Goal: Task Accomplishment & Management: Manage account settings

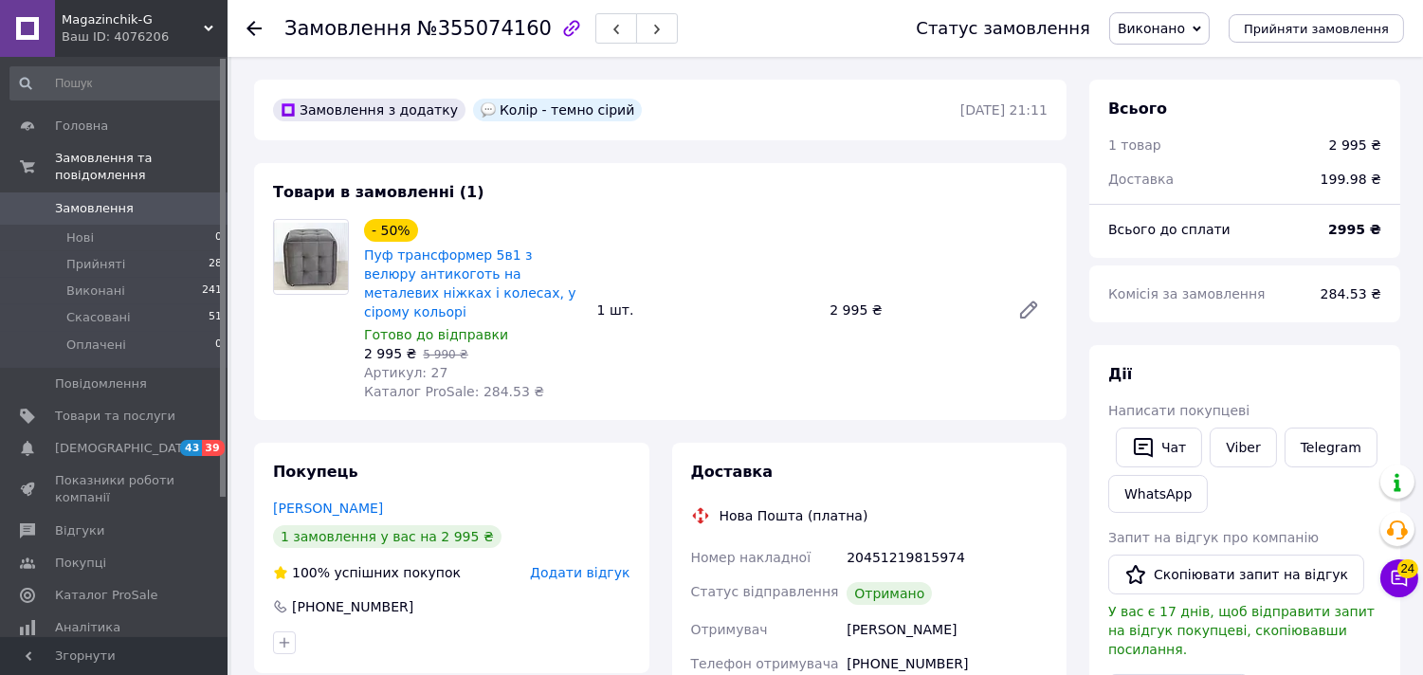
click at [563, 35] on icon "button" at bounding box center [571, 28] width 16 height 16
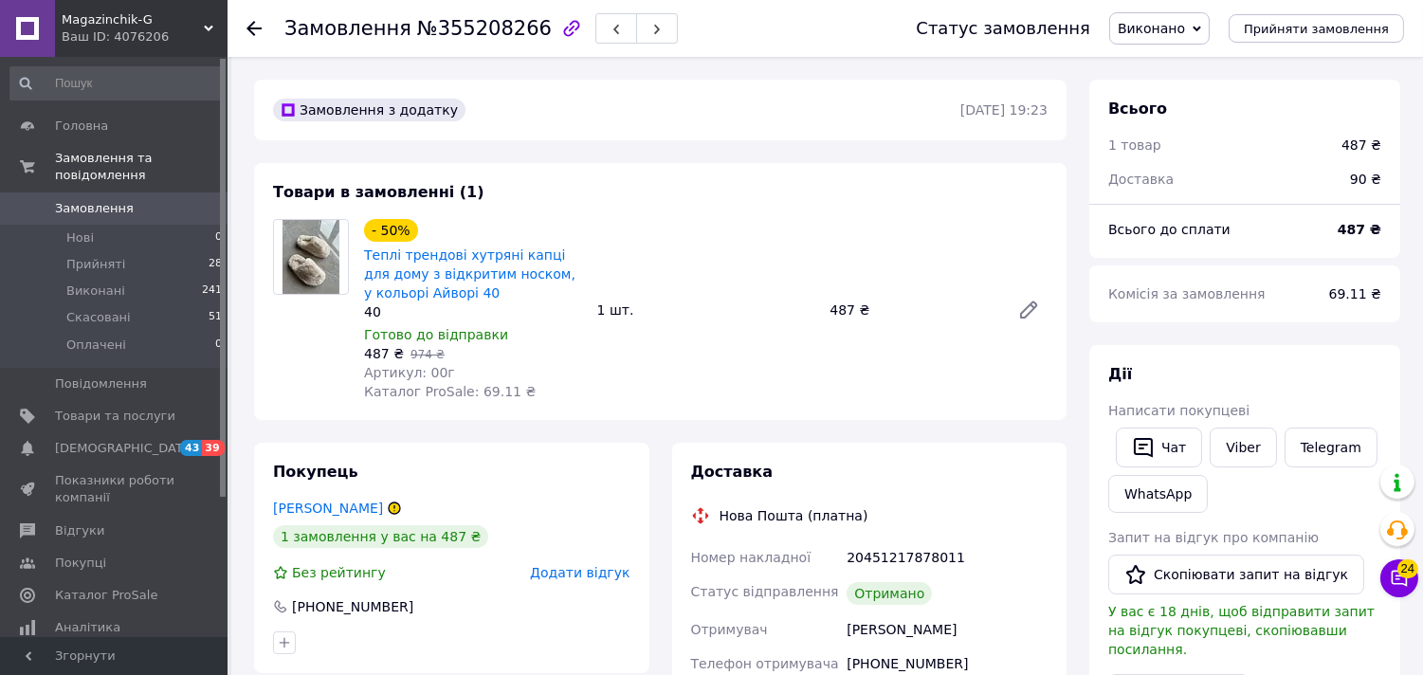
click at [162, 46] on div "Magazinchik-G Ваш ID: 4076206" at bounding box center [141, 28] width 173 height 57
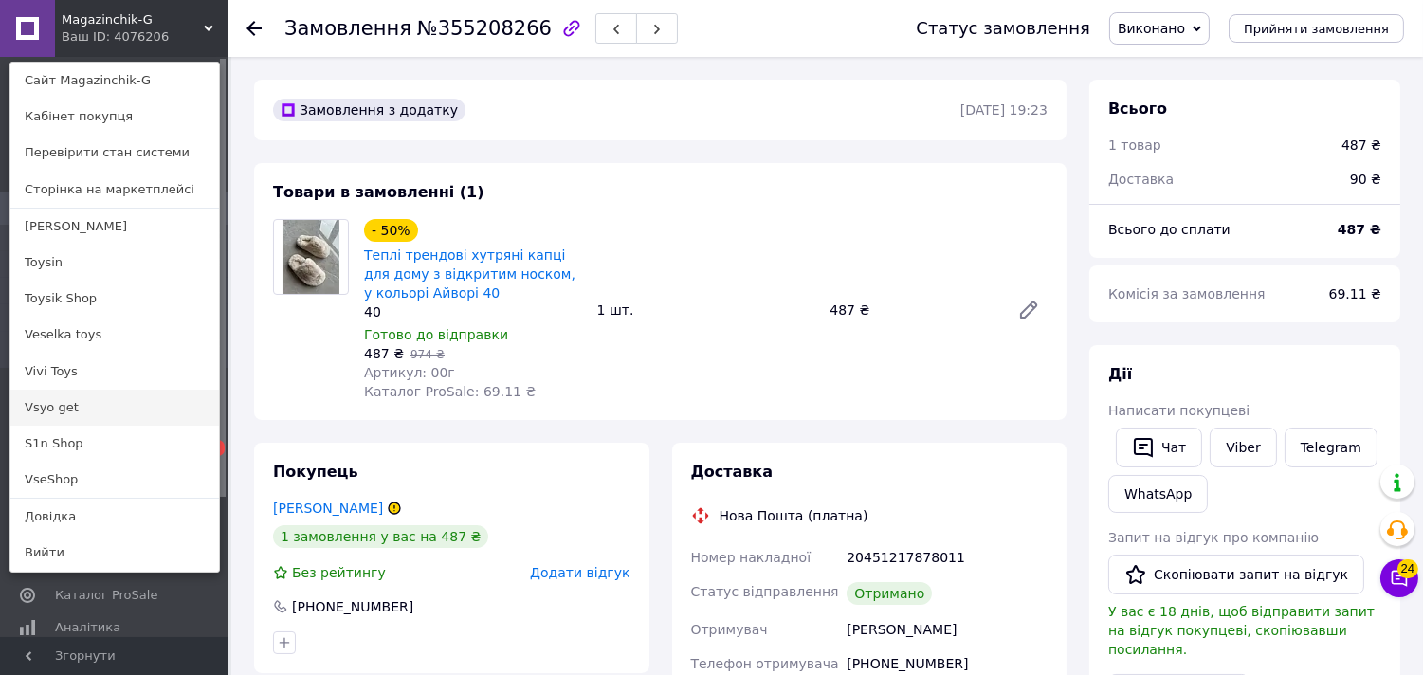
click at [74, 418] on link "Vsyo get" at bounding box center [114, 408] width 209 height 36
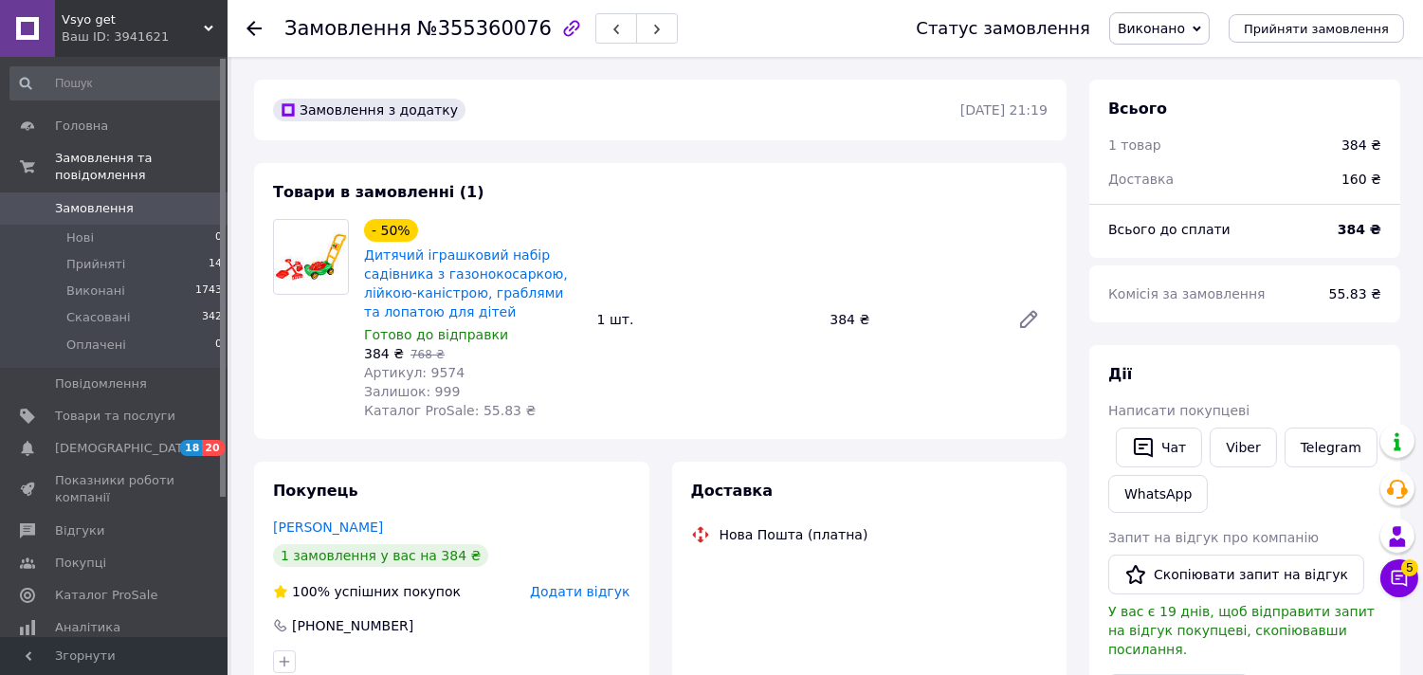
click at [563, 29] on icon "button" at bounding box center [571, 28] width 16 height 16
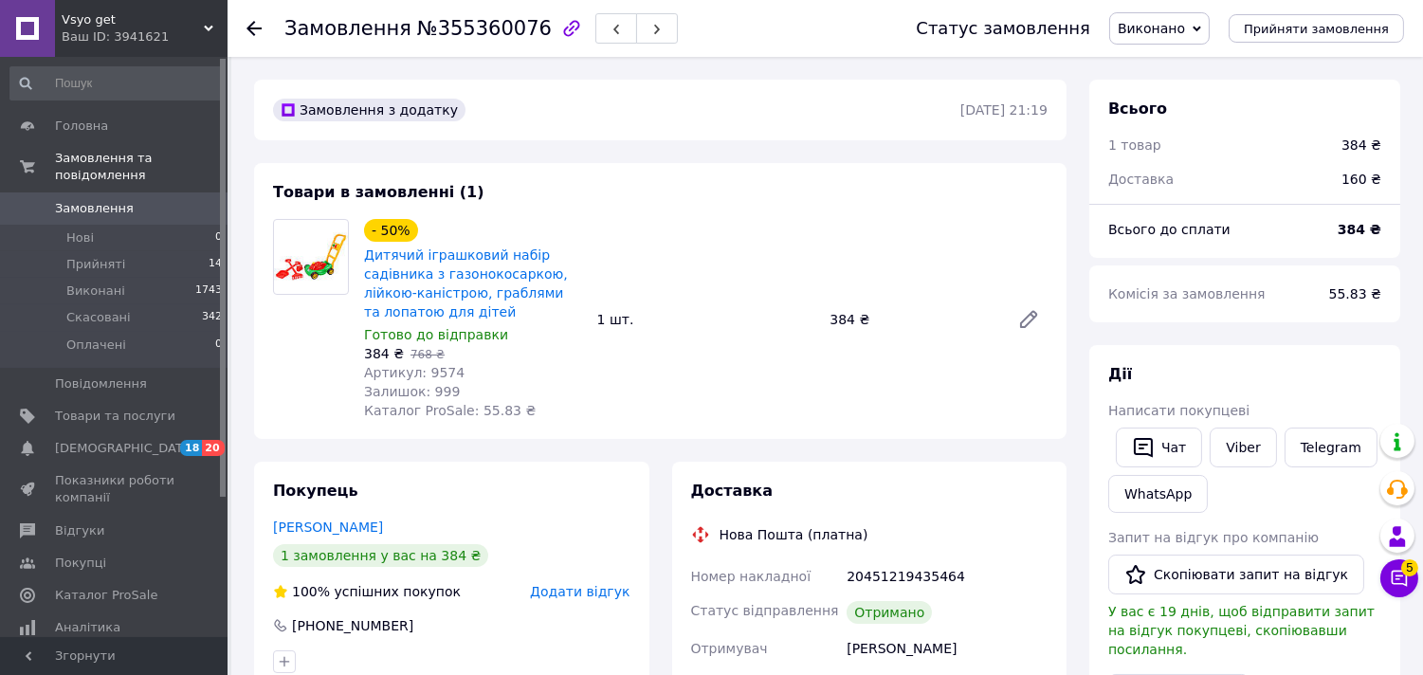
click at [127, 42] on div "Ваш ID: 3941621" at bounding box center [145, 36] width 166 height 17
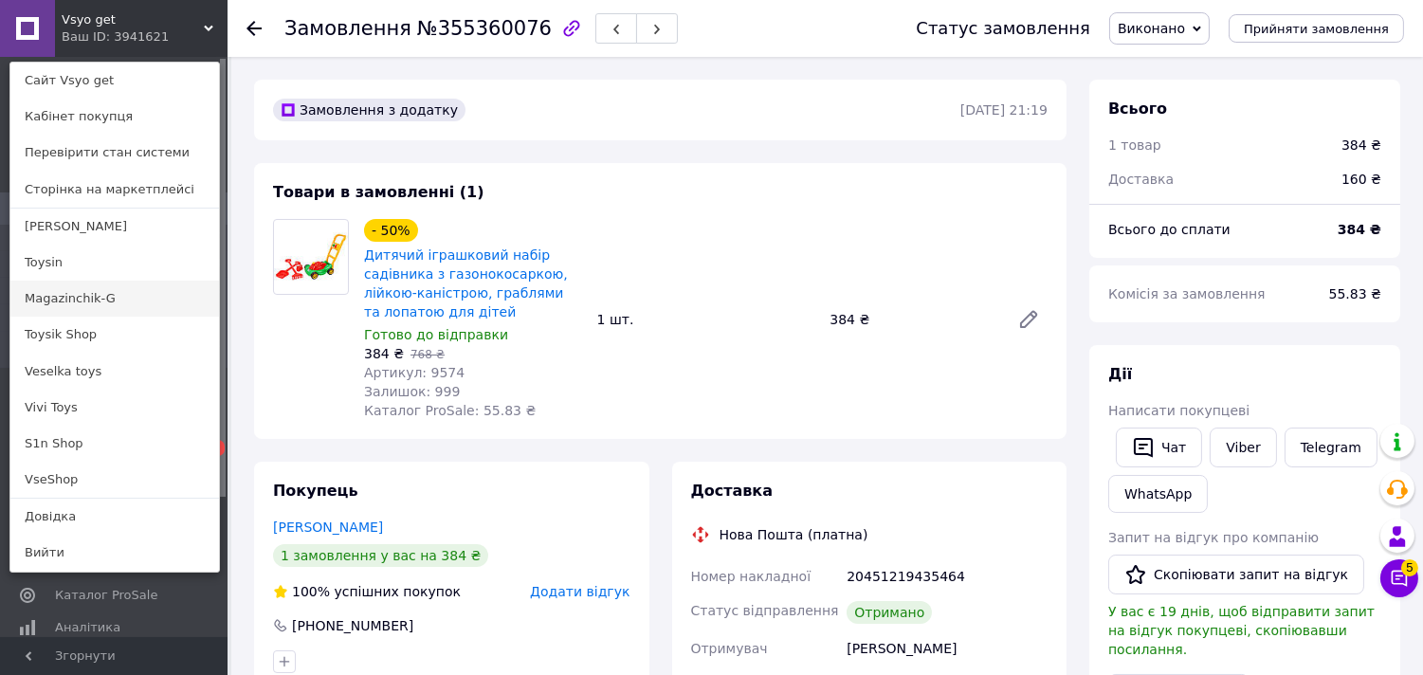
click at [82, 303] on link "Magazinchik-G" at bounding box center [114, 299] width 209 height 36
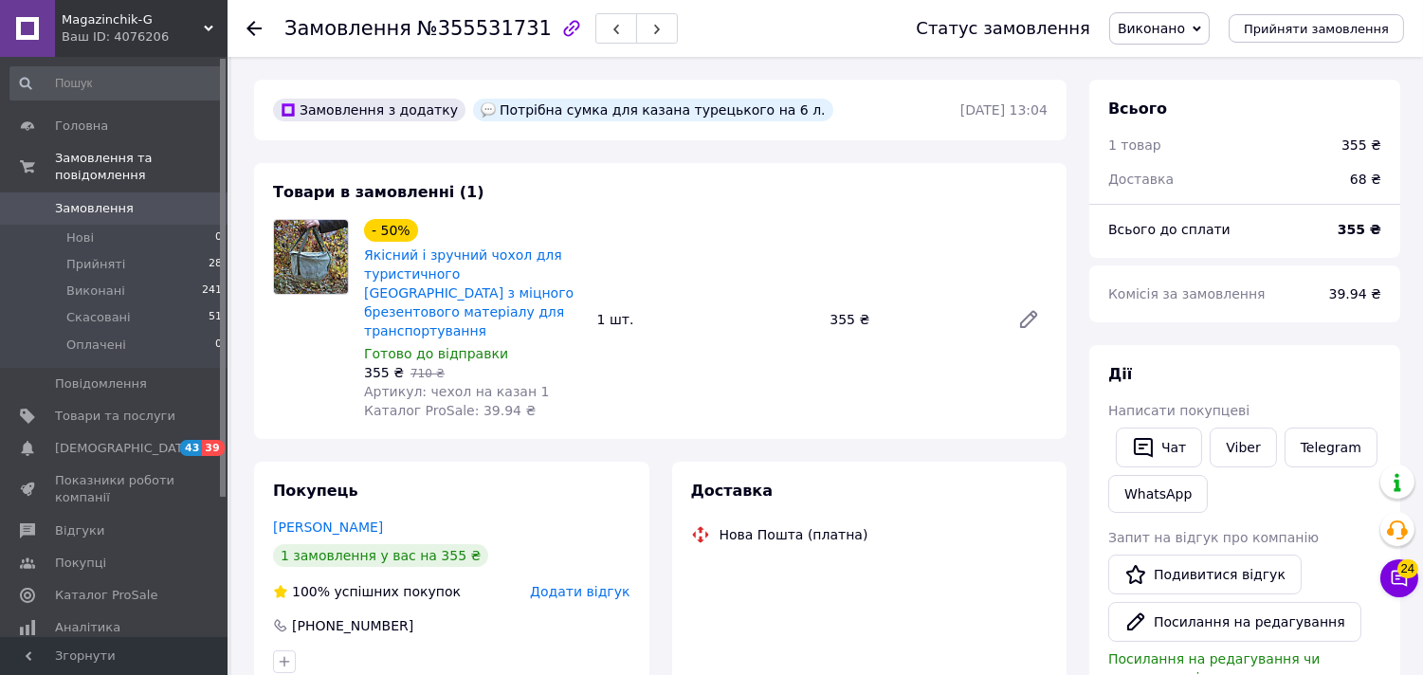
click at [563, 32] on icon "button" at bounding box center [571, 28] width 16 height 16
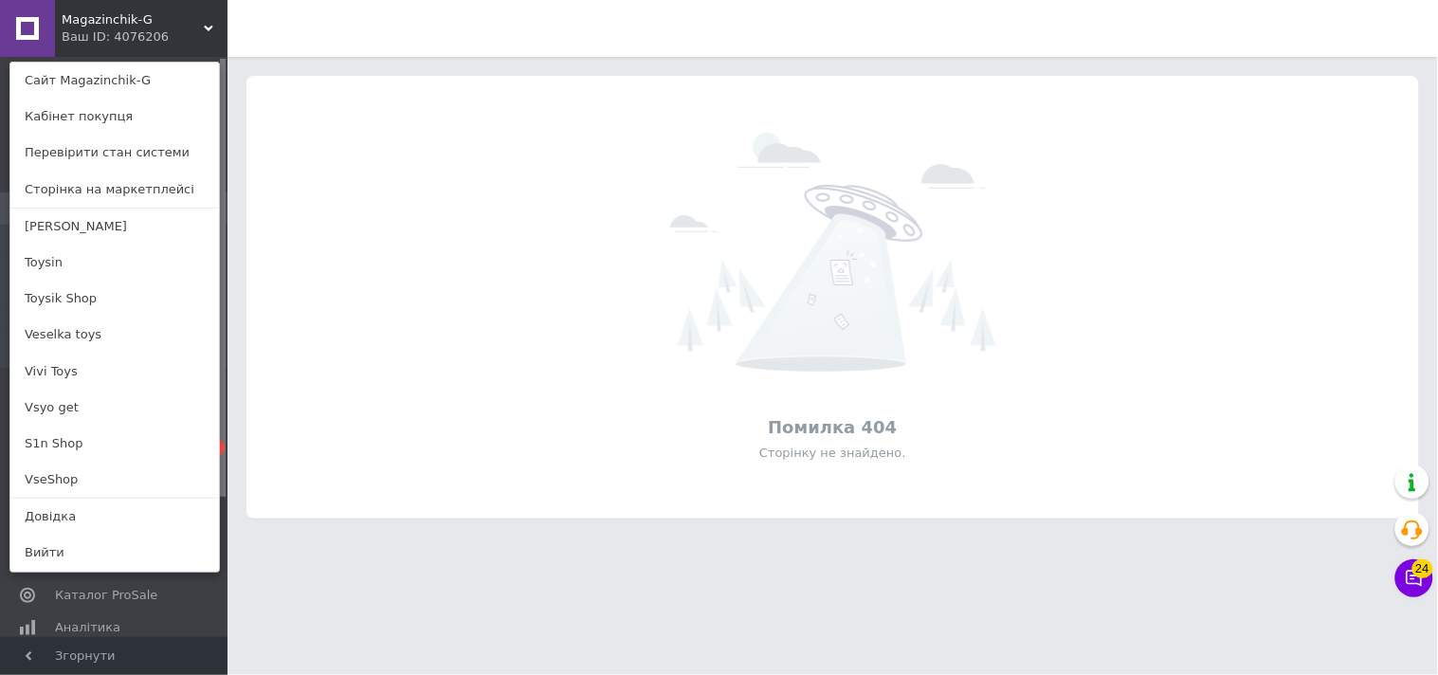
click at [123, 305] on link "Toysik Shop" at bounding box center [114, 299] width 209 height 36
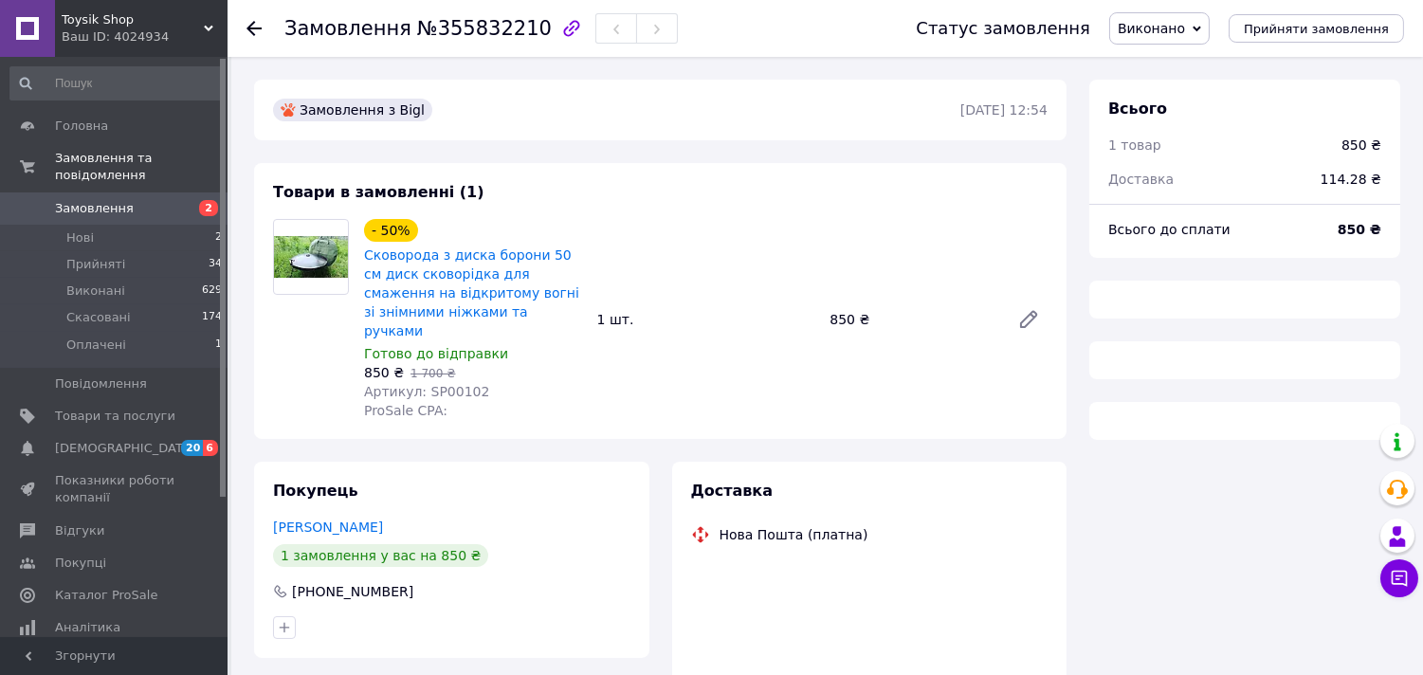
click at [560, 32] on icon "button" at bounding box center [571, 28] width 23 height 23
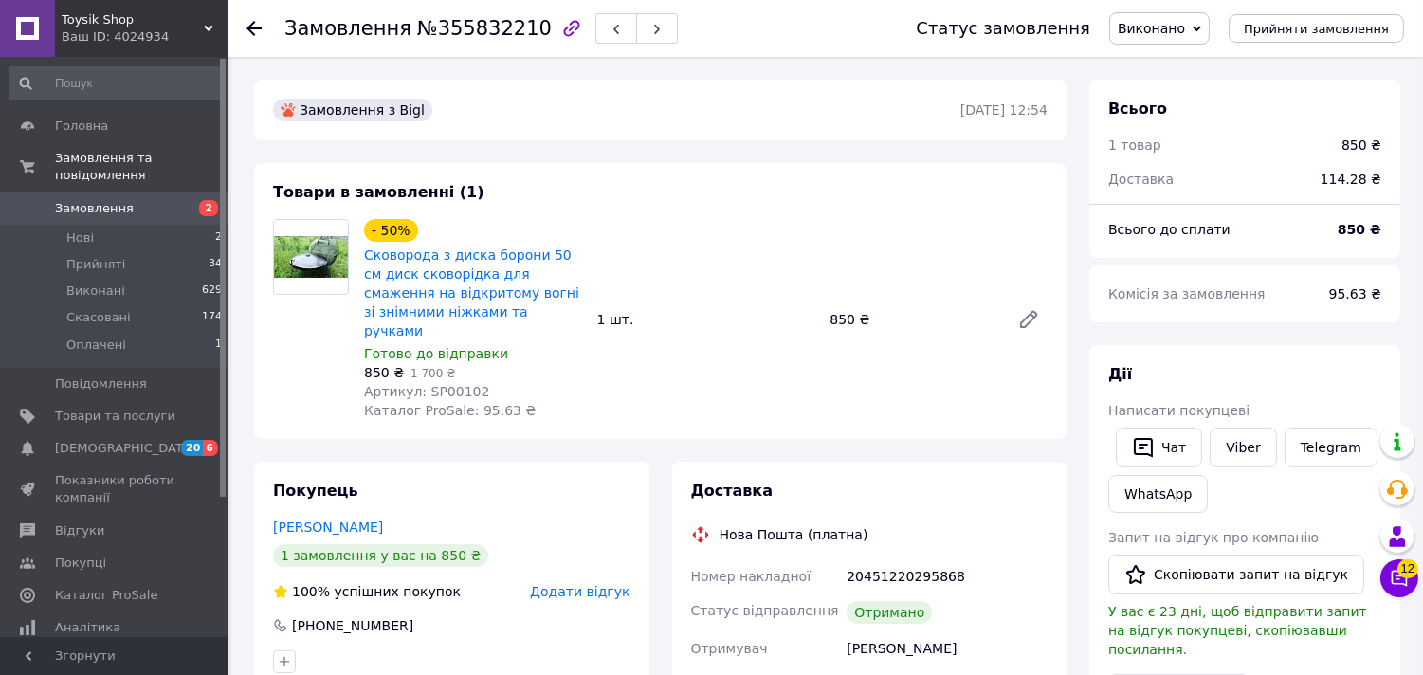
click at [88, 50] on div "Toysik Shop Ваш ID: 4024934" at bounding box center [141, 28] width 173 height 57
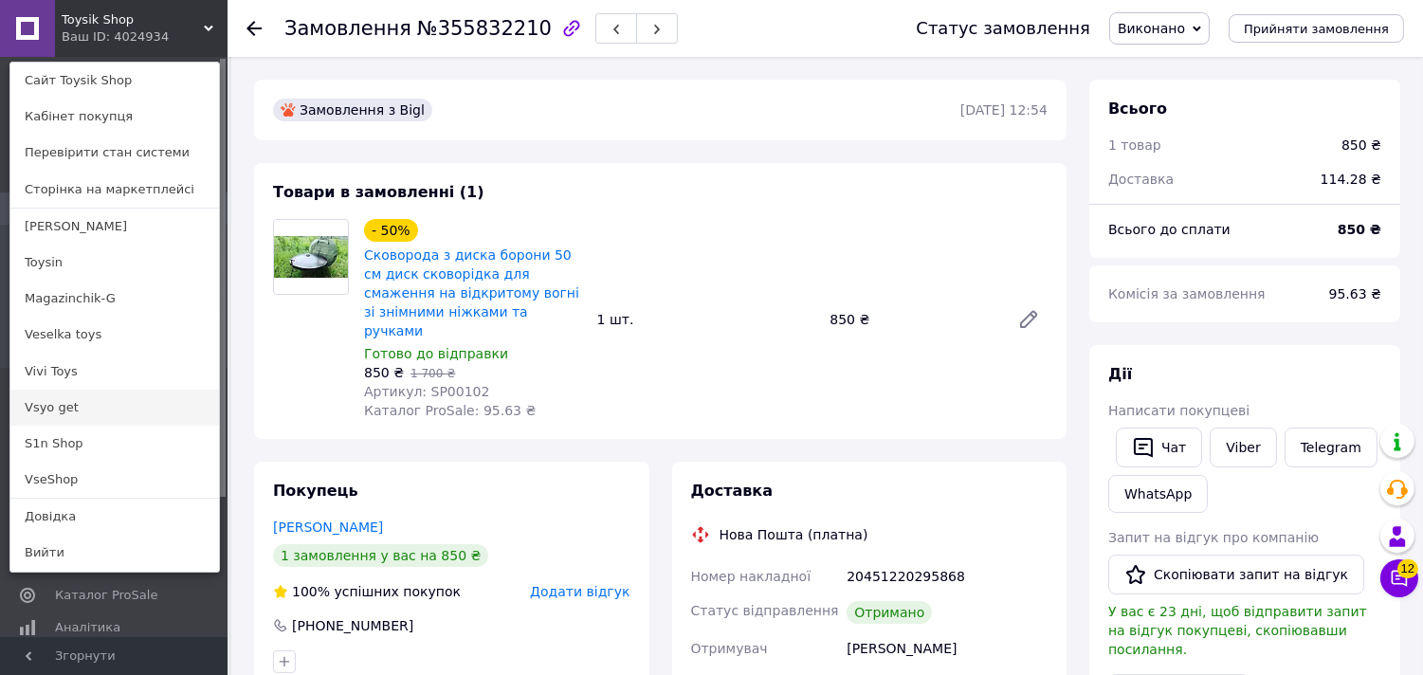
click at [99, 415] on link "Vsyo get" at bounding box center [114, 408] width 209 height 36
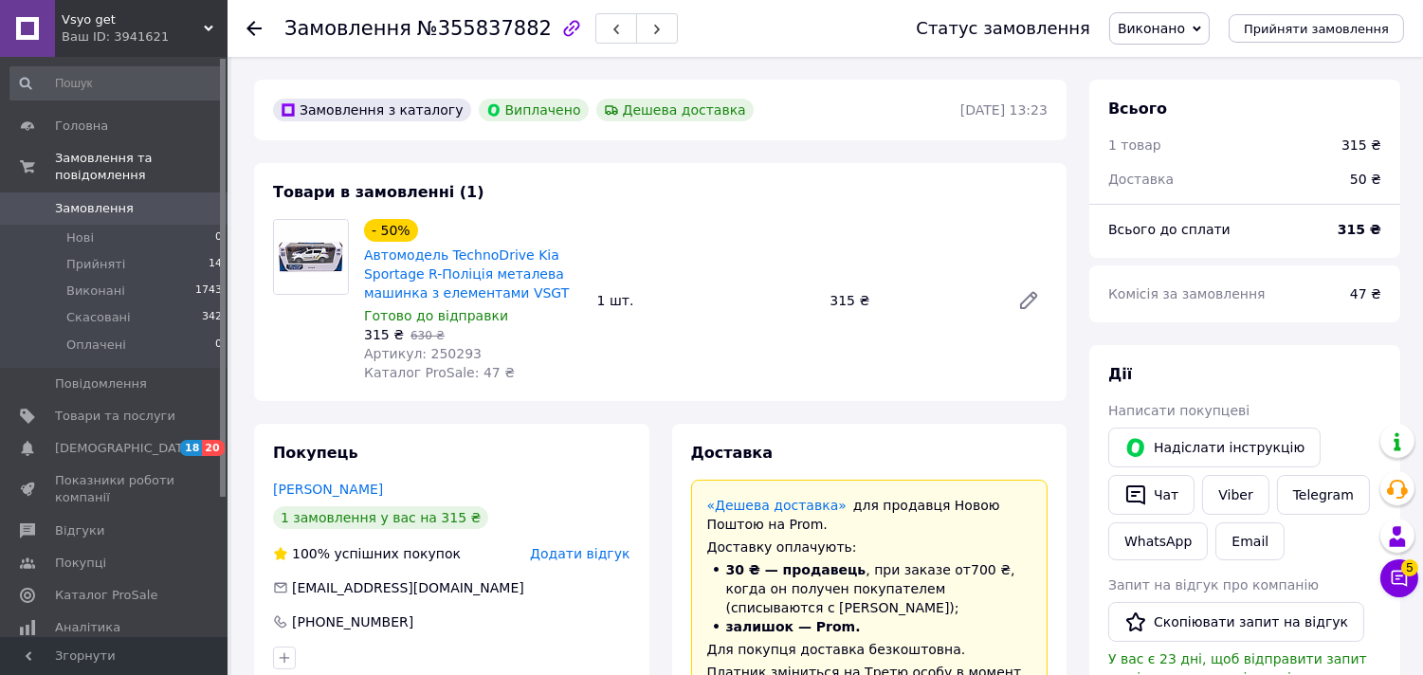
scroll to position [14, 0]
drag, startPoint x: 560, startPoint y: 27, endPoint x: 535, endPoint y: 32, distance: 26.2
click at [592, 27] on div at bounding box center [637, 28] width 90 height 38
click at [560, 32] on icon "button" at bounding box center [571, 28] width 23 height 23
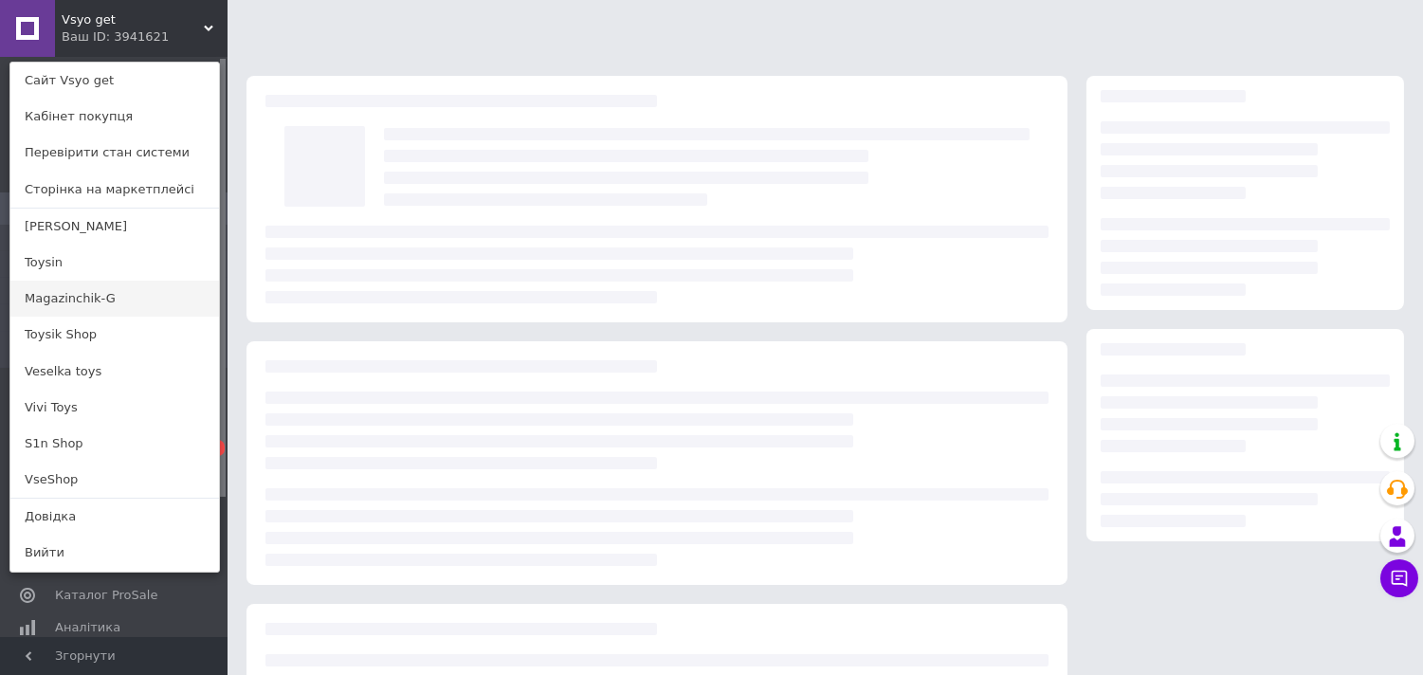
click at [90, 300] on link "Magazinchik-G" at bounding box center [114, 299] width 209 height 36
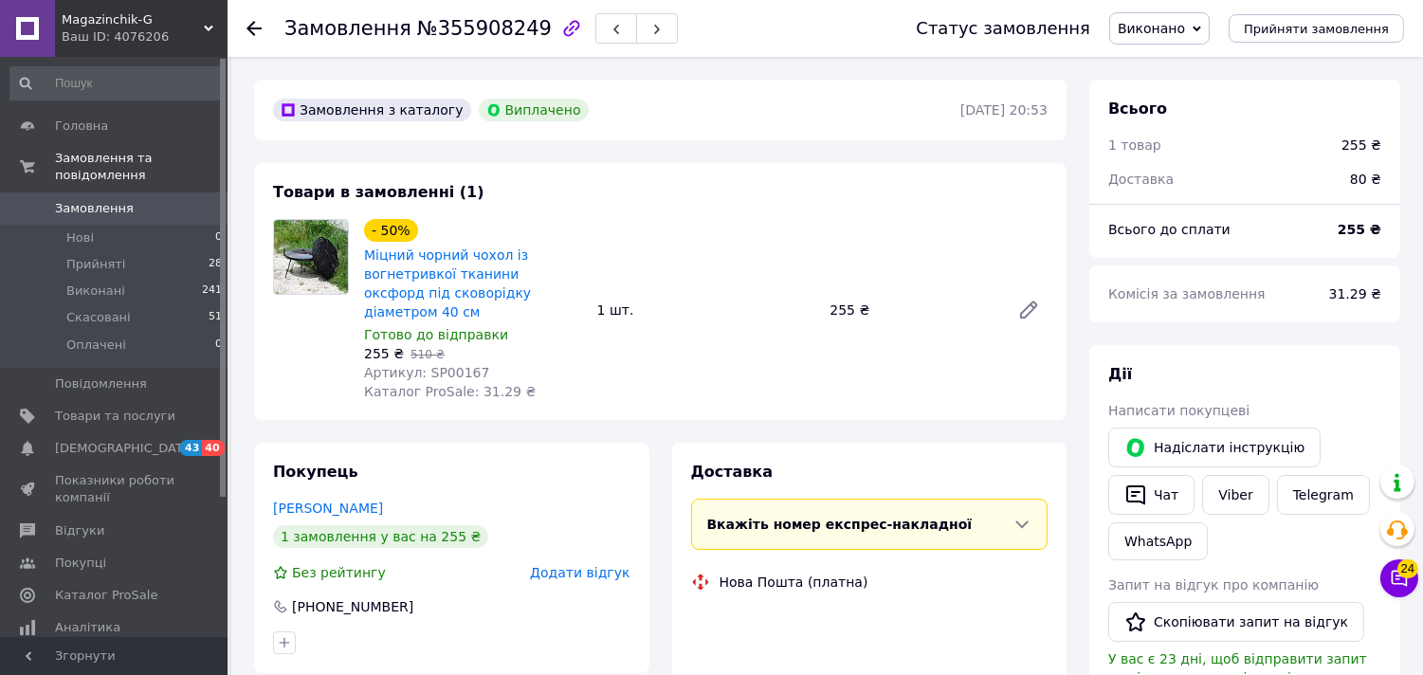
click at [560, 28] on icon "button" at bounding box center [571, 28] width 23 height 23
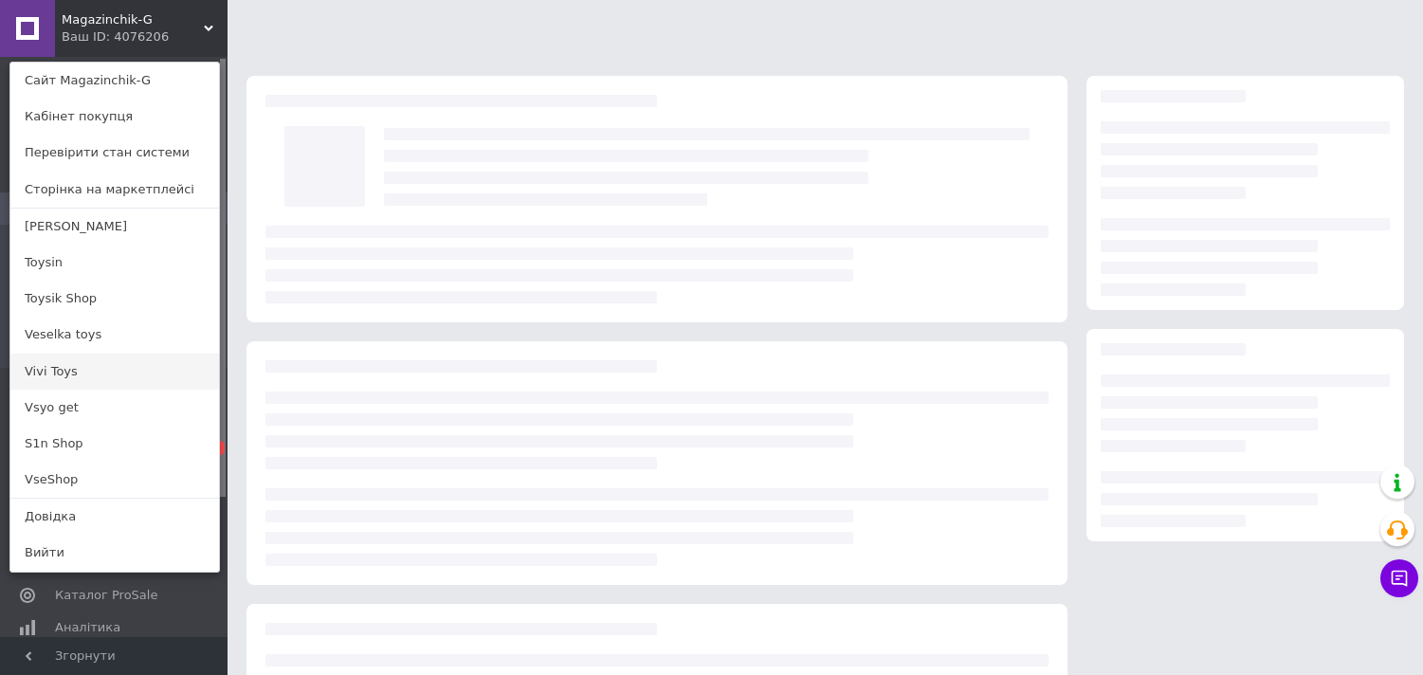
click at [89, 374] on link "Vivi Toys" at bounding box center [114, 372] width 209 height 36
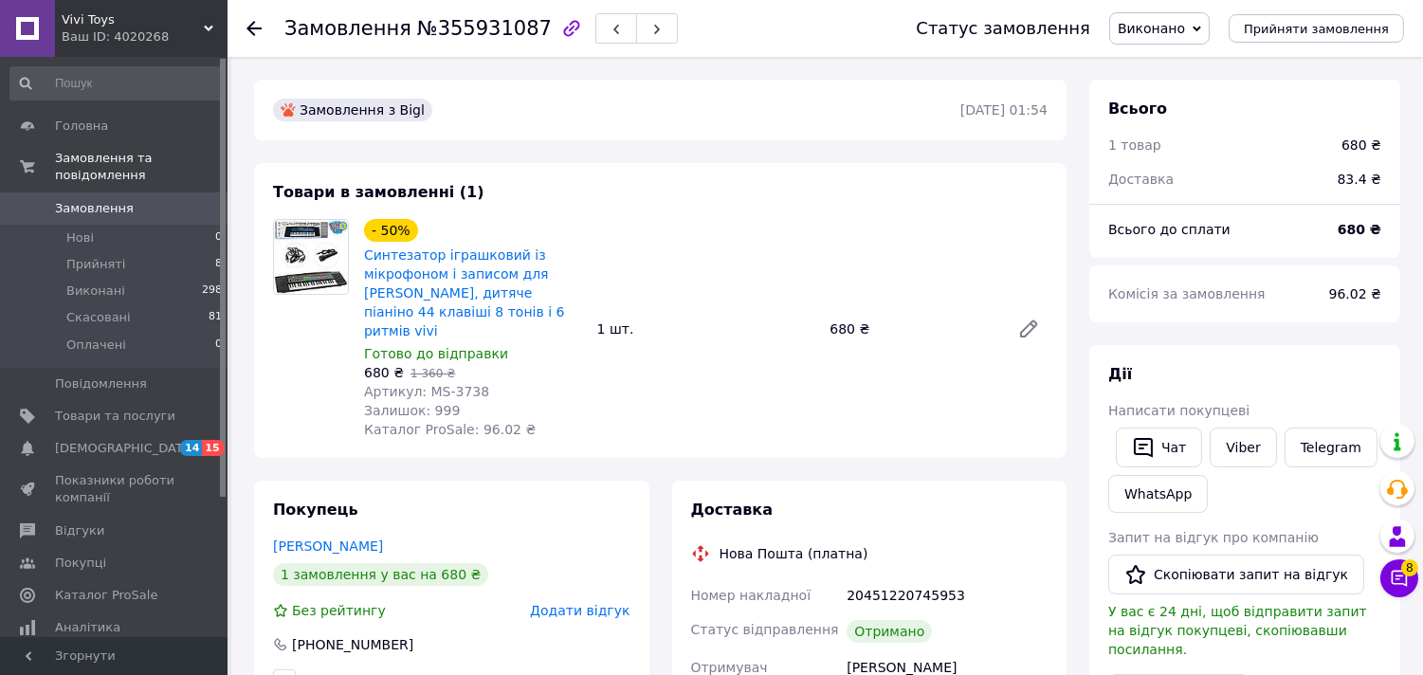
click at [563, 27] on icon "button" at bounding box center [571, 28] width 16 height 16
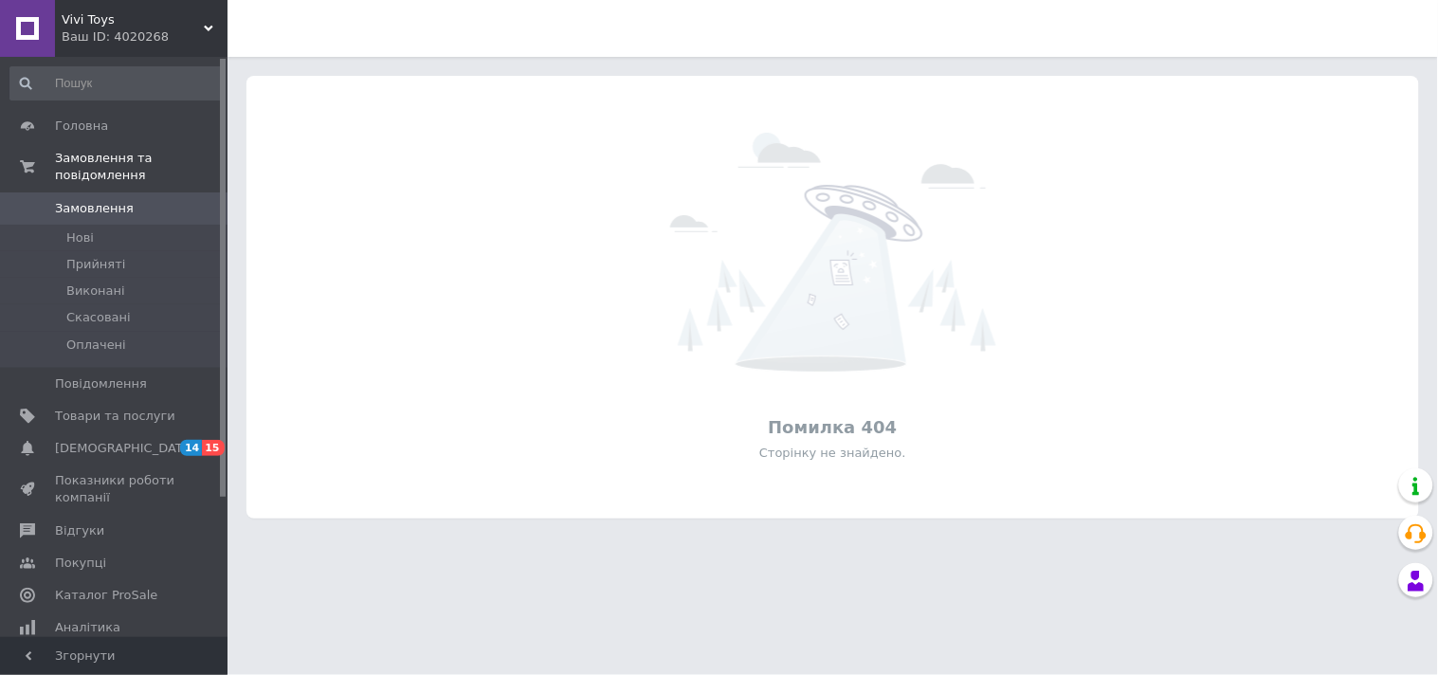
click at [63, 21] on span "Vivi Toys" at bounding box center [133, 19] width 142 height 17
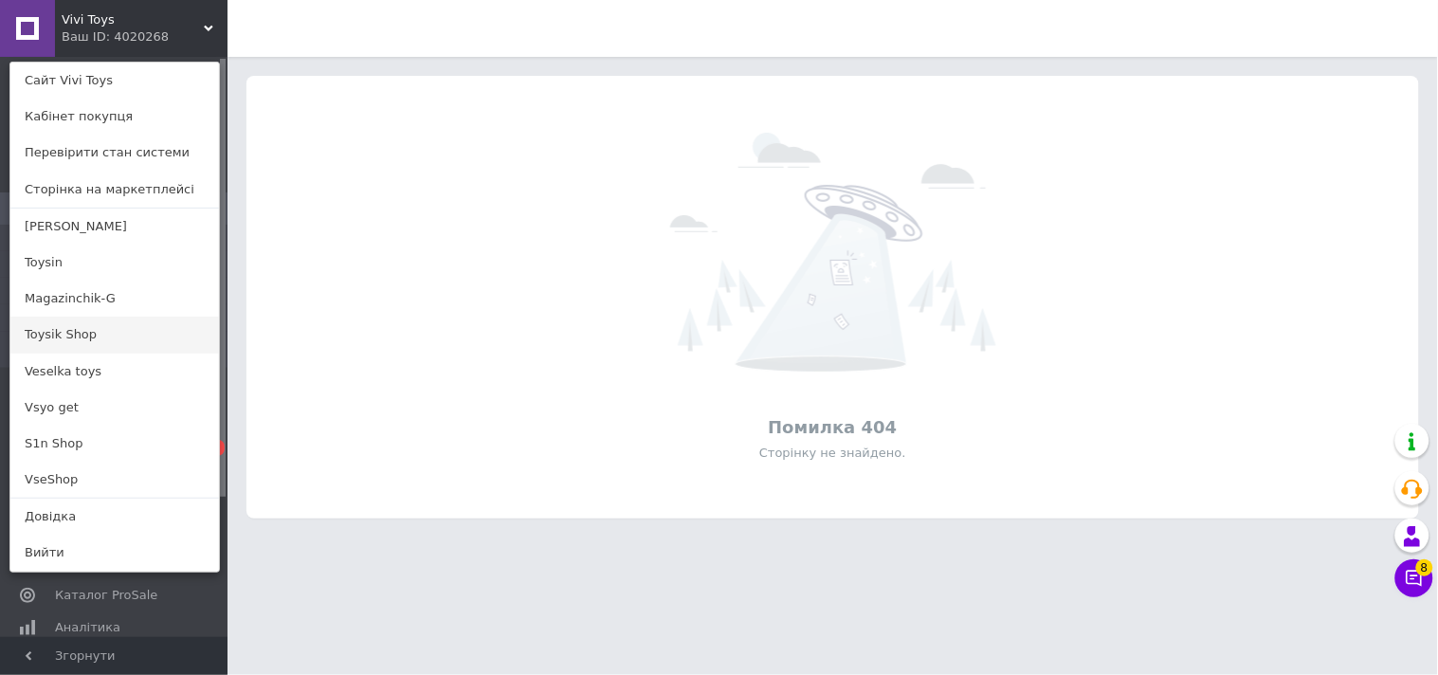
click at [98, 333] on link "Toysik Shop" at bounding box center [114, 335] width 209 height 36
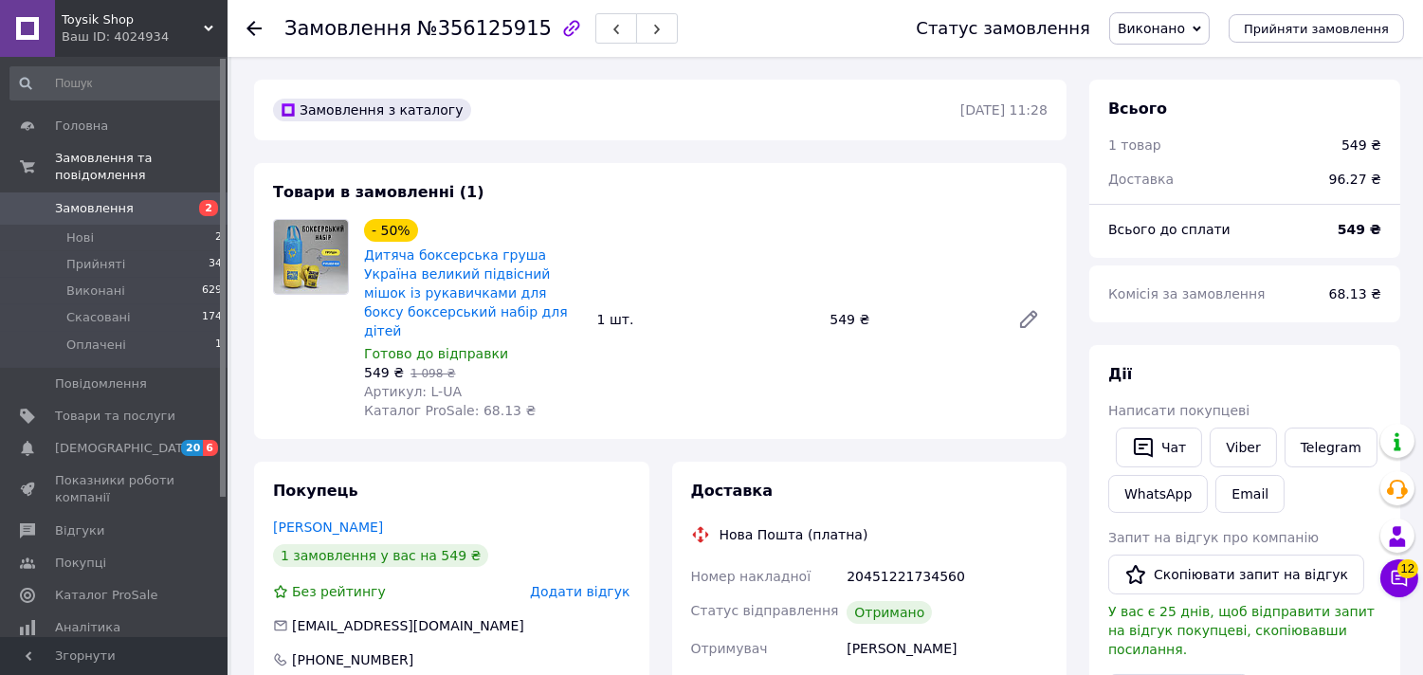
click at [563, 27] on icon "button" at bounding box center [571, 28] width 16 height 16
